Goal: Task Accomplishment & Management: Manage account settings

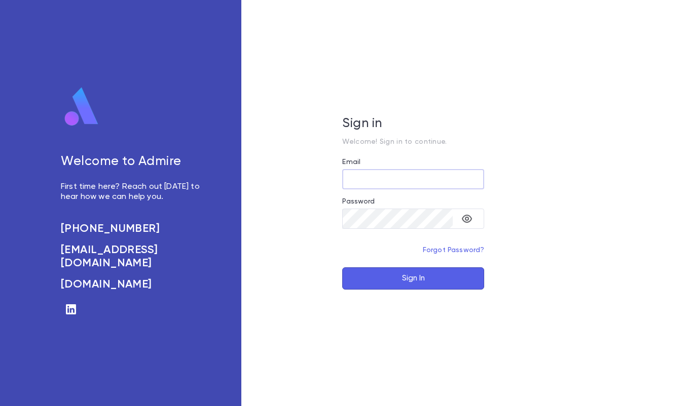
type input "**********"
click at [403, 277] on button "Sign In" at bounding box center [413, 279] width 142 height 22
